Goal: Book appointment/travel/reservation

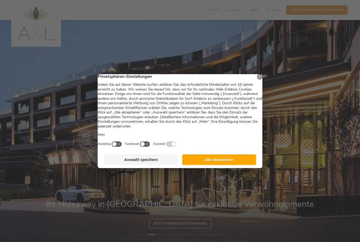
click at [158, 162] on button "Auswahl speichern" at bounding box center [141, 159] width 74 height 11
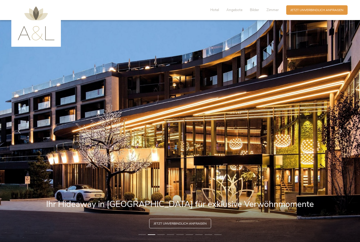
click at [22, 137] on div at bounding box center [19, 130] width 13 height 13
click at [341, 133] on icon at bounding box center [341, 130] width 5 height 5
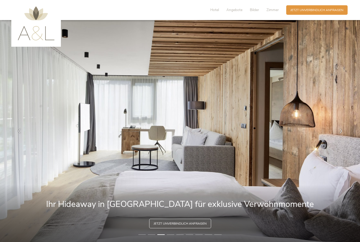
click at [341, 133] on icon at bounding box center [341, 130] width 5 height 5
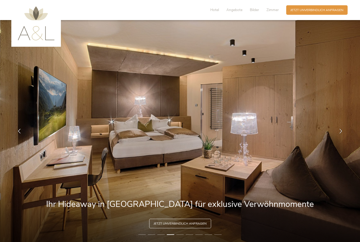
click at [342, 133] on icon at bounding box center [341, 130] width 5 height 5
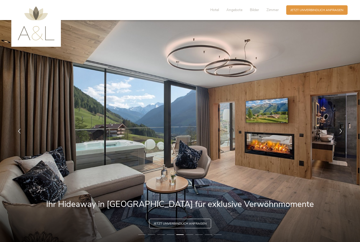
click at [344, 136] on div at bounding box center [340, 130] width 13 height 13
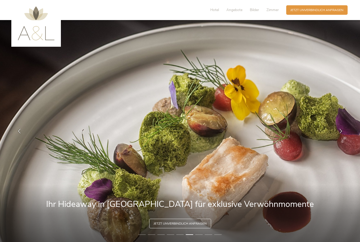
click at [345, 136] on div at bounding box center [340, 130] width 13 height 13
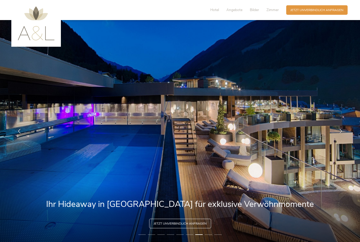
click at [345, 136] on div at bounding box center [340, 130] width 13 height 13
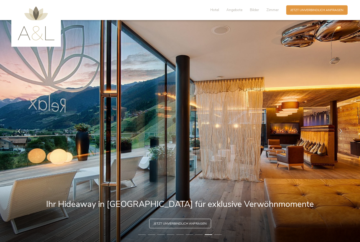
click at [343, 133] on icon at bounding box center [341, 130] width 5 height 5
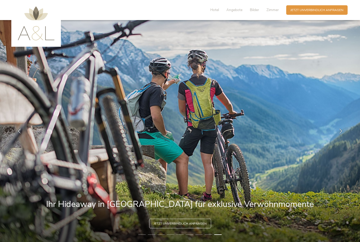
click at [342, 133] on icon at bounding box center [341, 130] width 5 height 5
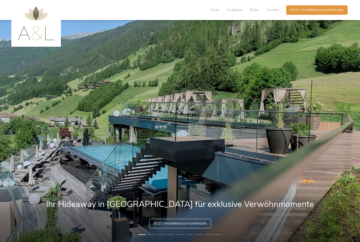
click at [342, 133] on icon at bounding box center [341, 130] width 5 height 5
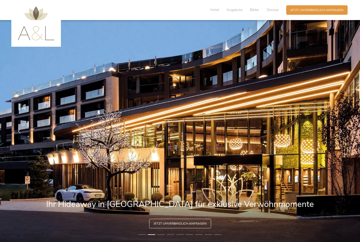
click at [344, 137] on div at bounding box center [340, 130] width 13 height 13
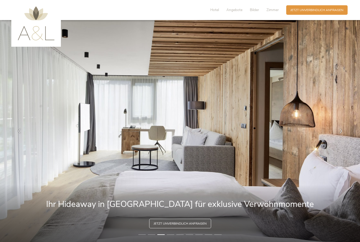
click at [39, 30] on img at bounding box center [36, 23] width 37 height 34
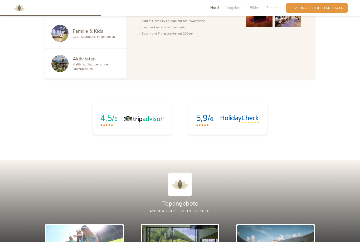
scroll to position [373, 0]
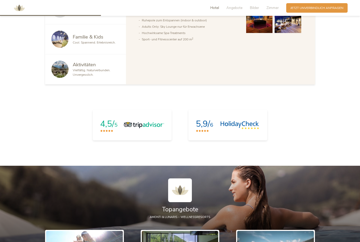
click at [21, 8] on img at bounding box center [19, 8] width 16 height 16
